Goal: Information Seeking & Learning: Understand process/instructions

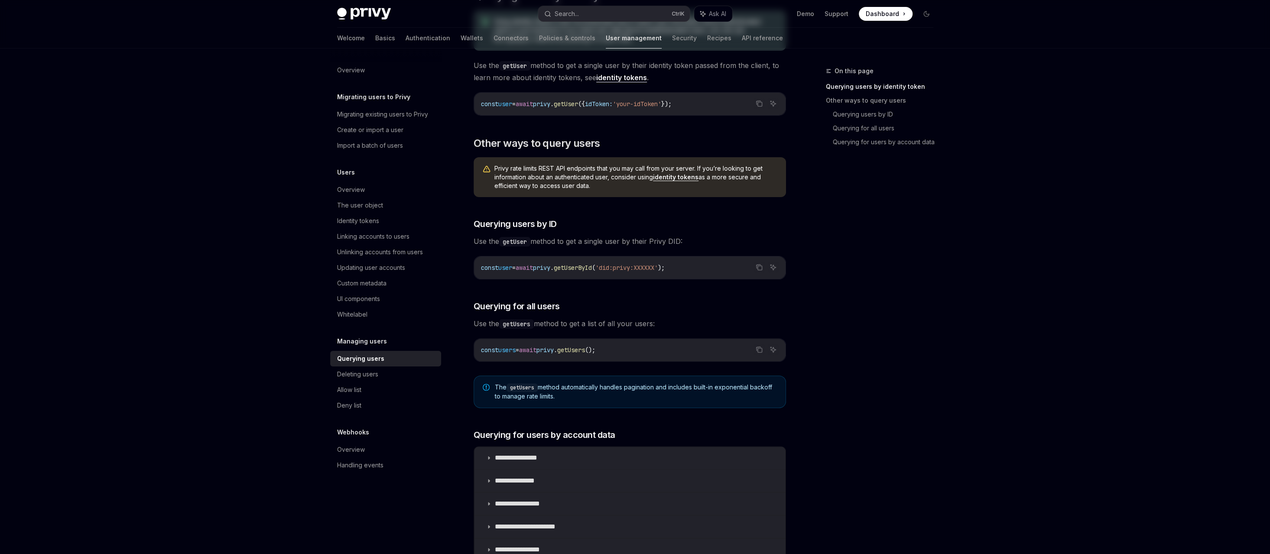
scroll to position [173, 0]
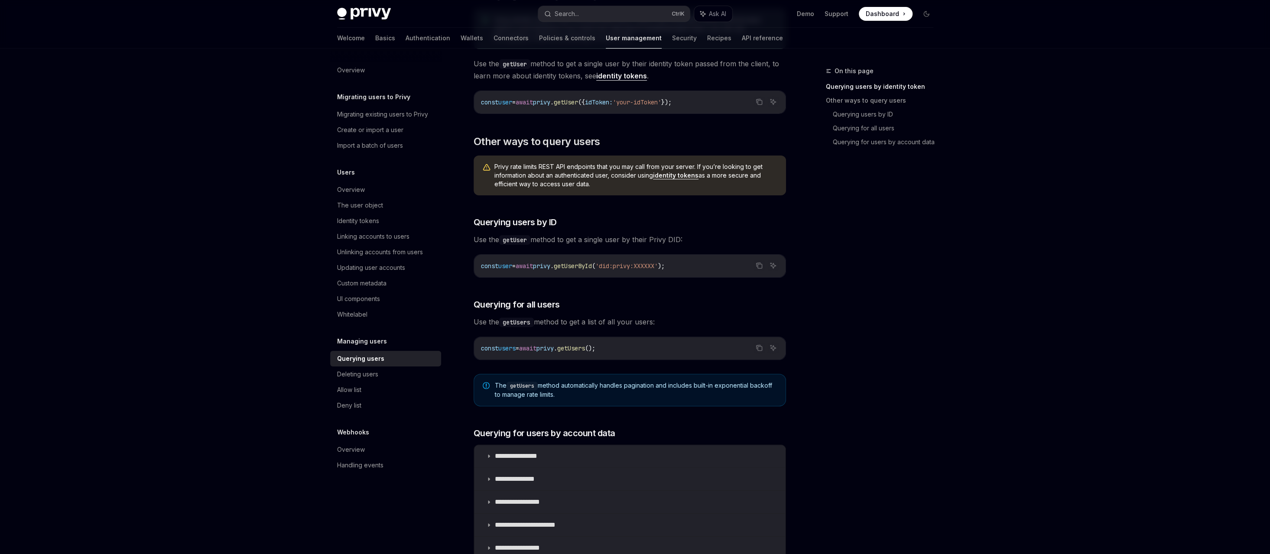
click at [597, 166] on span "Privy rate limits REST API endpoints that you may call from your server. If you…" at bounding box center [635, 175] width 283 height 26
click at [557, 181] on span "Privy rate limits REST API endpoints that you may call from your server. If you…" at bounding box center [635, 175] width 283 height 26
click at [586, 169] on span "Privy rate limits REST API endpoints that you may call from your server. If you…" at bounding box center [635, 175] width 283 height 26
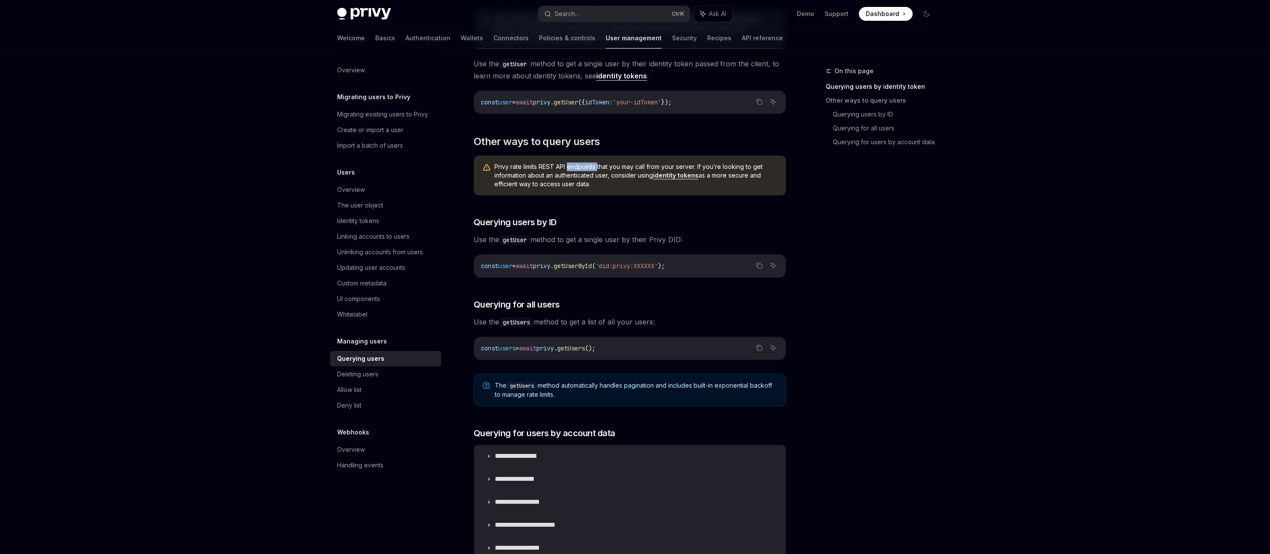
click at [586, 169] on span "Privy rate limits REST API endpoints that you may call from your server. If you…" at bounding box center [635, 175] width 283 height 26
click at [650, 162] on span "Privy rate limits REST API endpoints that you may call from your server. If you…" at bounding box center [635, 175] width 283 height 26
click at [578, 175] on span "Privy rate limits REST API endpoints that you may call from your server. If you…" at bounding box center [635, 175] width 283 height 26
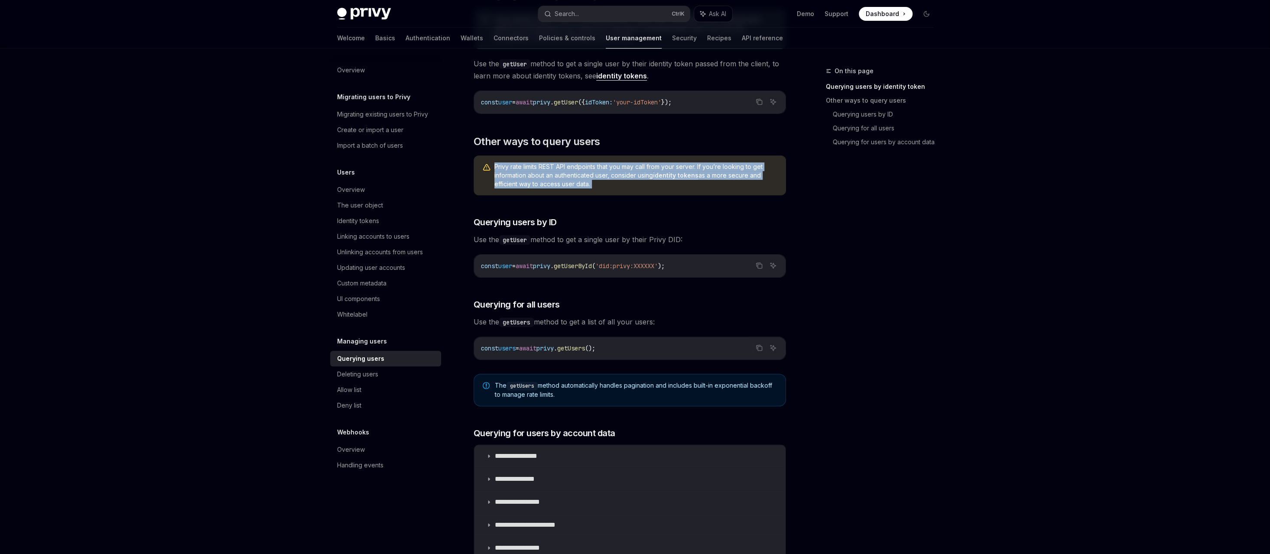
click at [578, 175] on span "Privy rate limits REST API endpoints that you may call from your server. If you…" at bounding box center [635, 175] width 283 height 26
click at [638, 164] on span "Privy rate limits REST API endpoints that you may call from your server. If you…" at bounding box center [635, 175] width 283 height 26
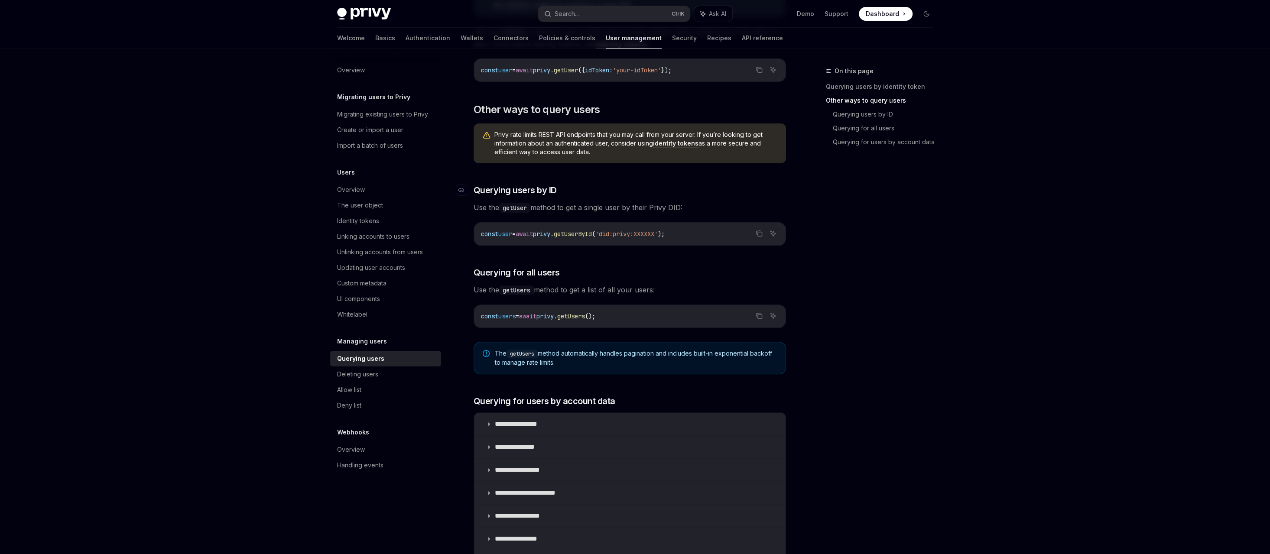
scroll to position [303, 0]
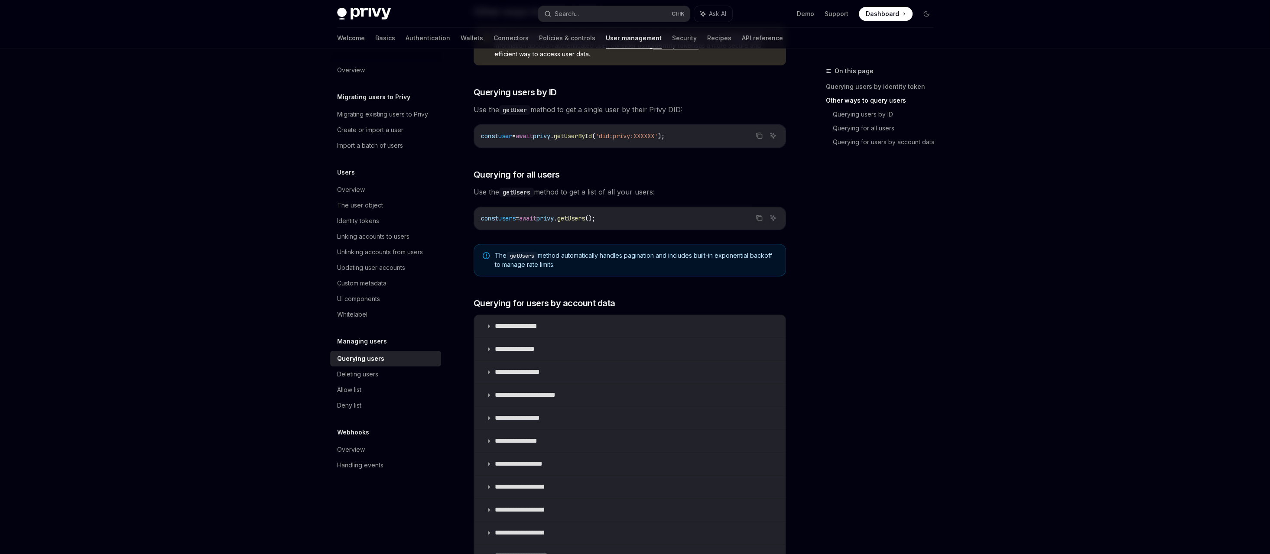
click at [552, 110] on span "Use the getUser method to get a single user by their Privy DID:" at bounding box center [630, 110] width 312 height 12
click at [624, 115] on div "​ Querying users by identity token Using identity tokens is the recommended way…" at bounding box center [630, 215] width 312 height 715
click at [519, 188] on code "getUsers" at bounding box center [516, 193] width 35 height 10
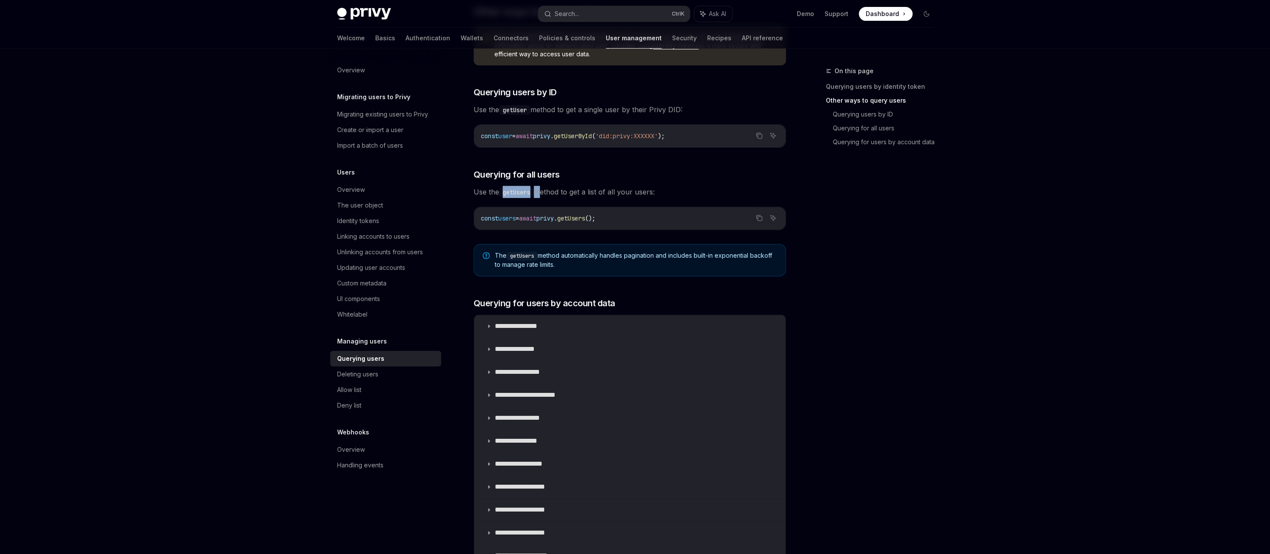
click at [519, 188] on code "getUsers" at bounding box center [516, 193] width 35 height 10
click at [606, 188] on span "Use the getUsers method to get a list of all your users:" at bounding box center [630, 192] width 312 height 12
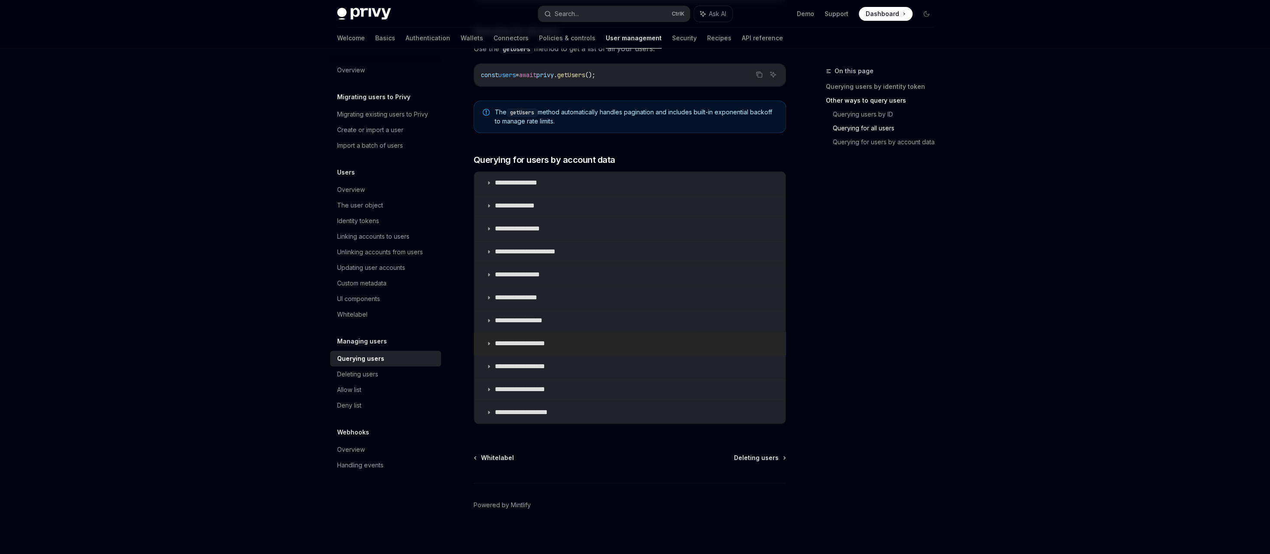
click at [559, 343] on p "**********" at bounding box center [529, 343] width 68 height 9
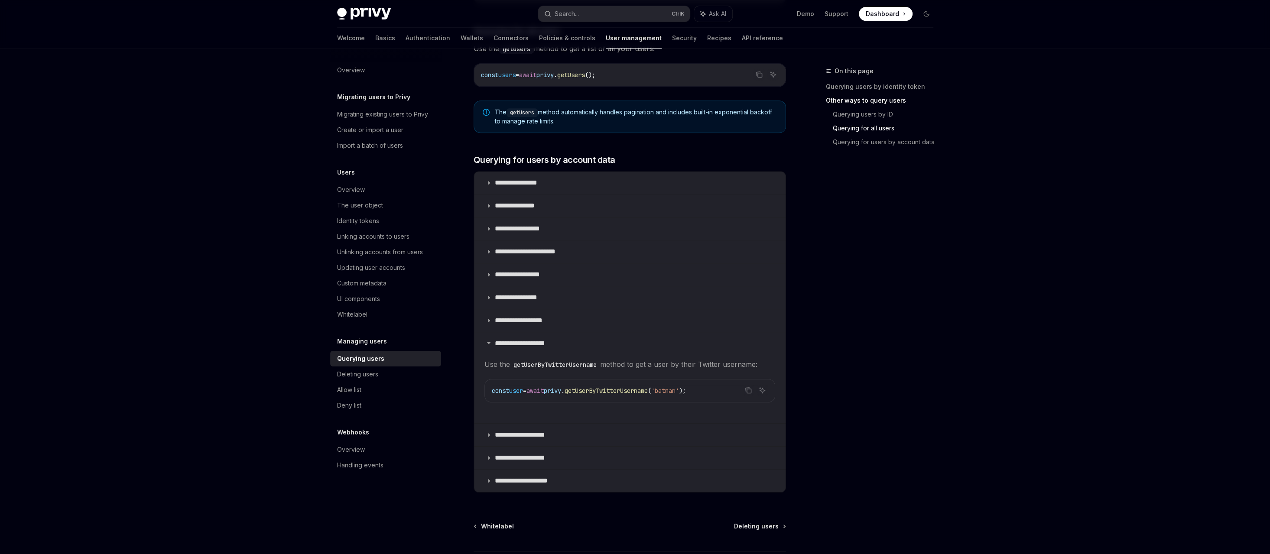
click at [529, 360] on code "getUserByTwitterUsername" at bounding box center [555, 365] width 90 height 10
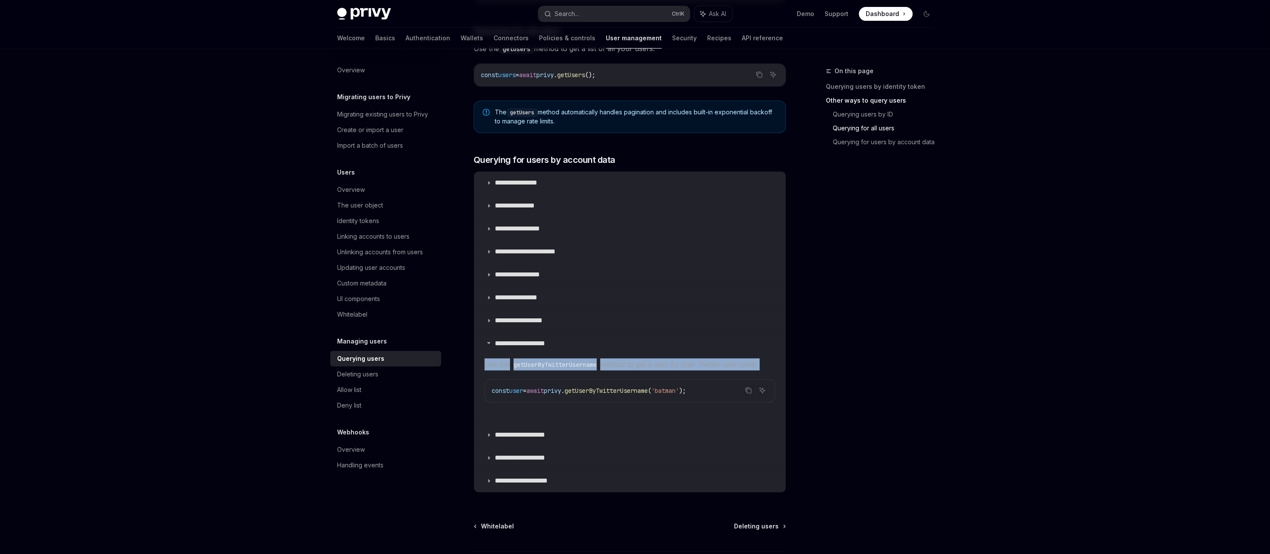
click at [529, 360] on code "getUserByTwitterUsername" at bounding box center [555, 365] width 90 height 10
click at [670, 364] on span "Use the getUserByTwitterUsername method to get a user by their Twitter username:" at bounding box center [629, 364] width 291 height 12
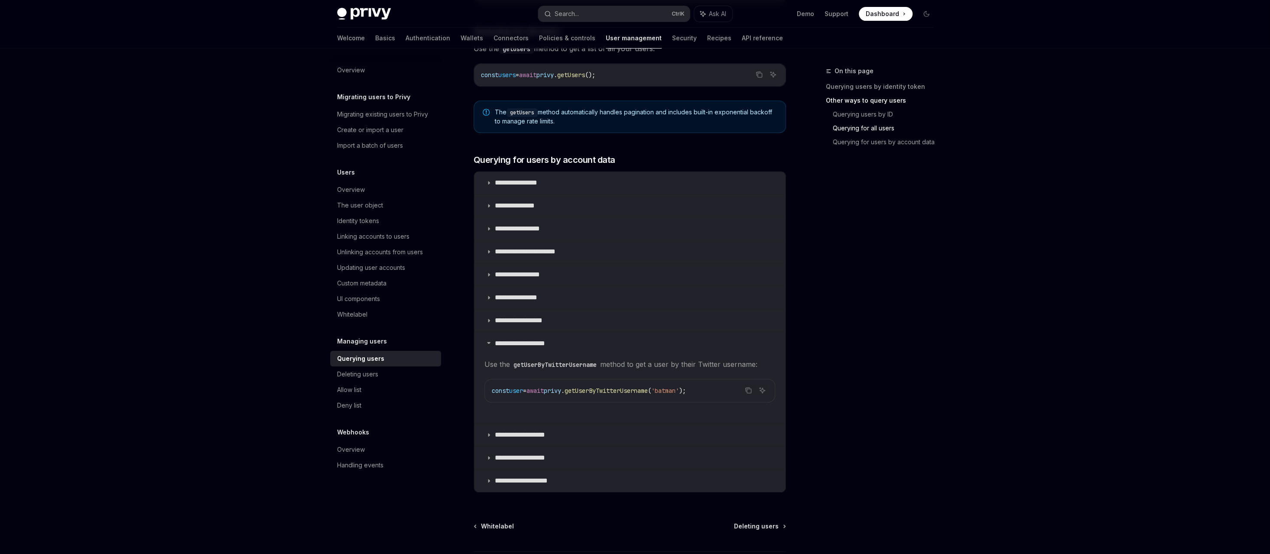
click at [670, 364] on span "Use the getUserByTwitterUsername method to get a user by their Twitter username:" at bounding box center [629, 364] width 291 height 12
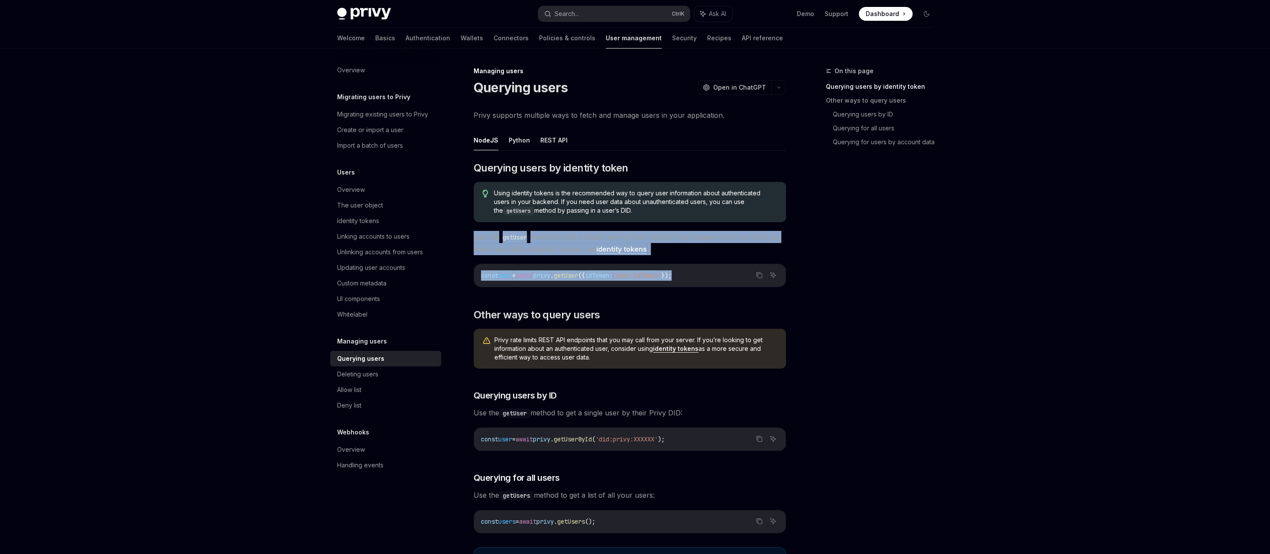
drag, startPoint x: 473, startPoint y: 234, endPoint x: 731, endPoint y: 279, distance: 262.1
click at [731, 279] on div "​ Querying users by identity token Using identity tokens is the recommended way…" at bounding box center [630, 552] width 312 height 783
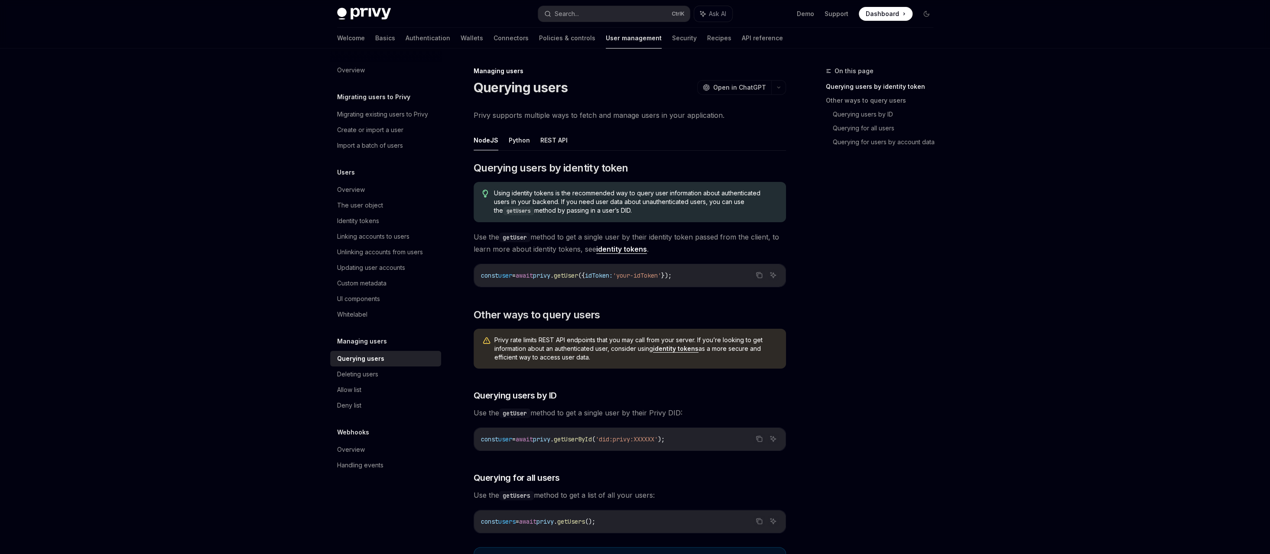
click at [691, 292] on div "​ Querying users by identity token Using identity tokens is the recommended way…" at bounding box center [630, 552] width 312 height 783
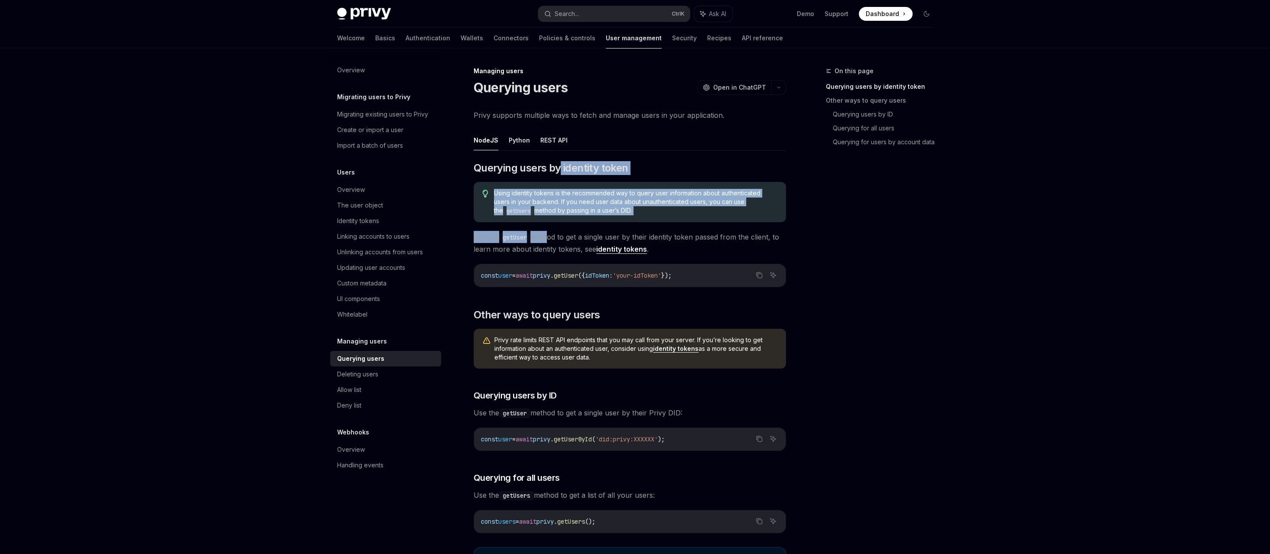
drag, startPoint x: 559, startPoint y: 167, endPoint x: 547, endPoint y: 237, distance: 71.2
click at [547, 237] on div "​ Querying users by identity token Using identity tokens is the recommended way…" at bounding box center [630, 552] width 312 height 783
click at [763, 218] on div "Using identity tokens is the recommended way to query user information about au…" at bounding box center [630, 202] width 312 height 40
